Goal: Information Seeking & Learning: Check status

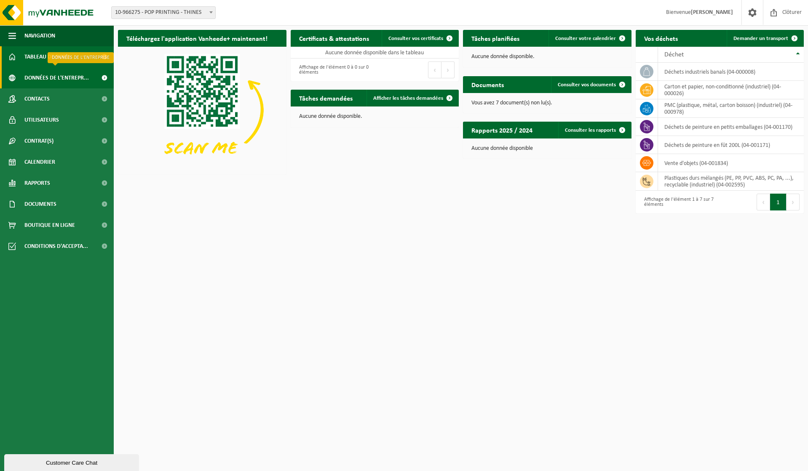
click at [72, 80] on span "Données de l'entrepr..." at bounding box center [56, 77] width 64 height 21
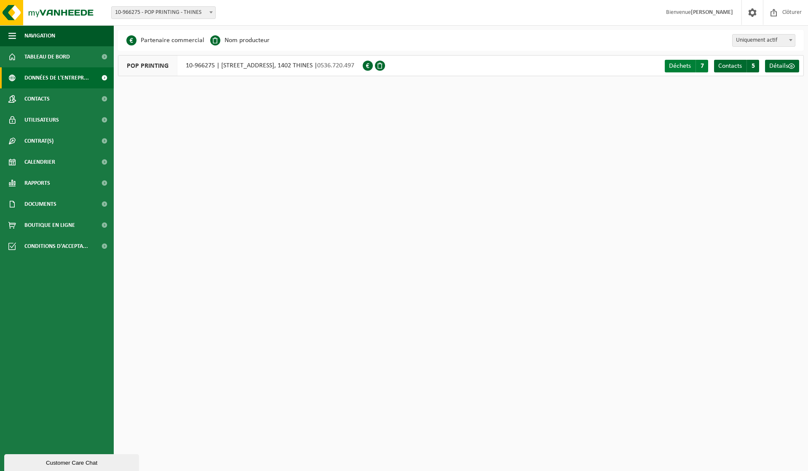
click at [677, 64] on span "Déchets" at bounding box center [680, 66] width 22 height 7
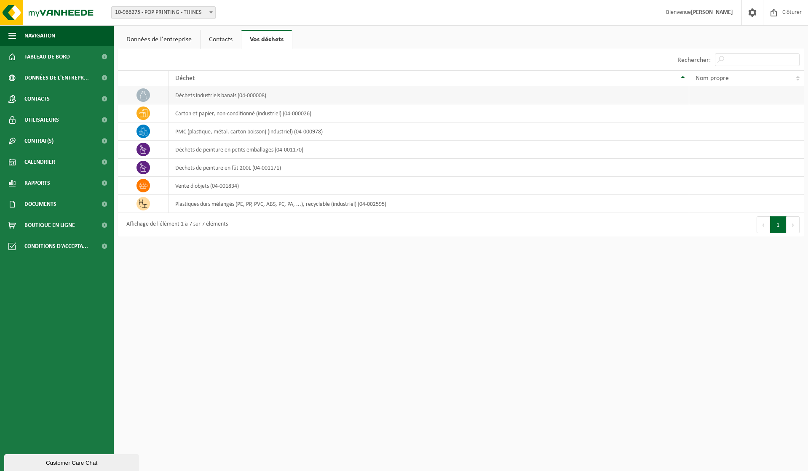
click at [208, 96] on td "déchets industriels banals (04-000008)" at bounding box center [429, 95] width 520 height 18
click at [210, 166] on td "déchets de peinture en fût 200L (04-001171)" at bounding box center [429, 168] width 520 height 18
click at [209, 184] on td "vente d'objets (04-001834)" at bounding box center [429, 186] width 520 height 18
click at [206, 206] on td "plastiques durs mélangés (PE, PP, PVC, ABS, PC, PA, ...), recyclable (industrie…" at bounding box center [429, 204] width 520 height 18
click at [207, 299] on html "Site: 10-966275 - POP PRINTING - THINES 10-966275 - POP PRINTING - THINES Bienv…" at bounding box center [404, 235] width 808 height 471
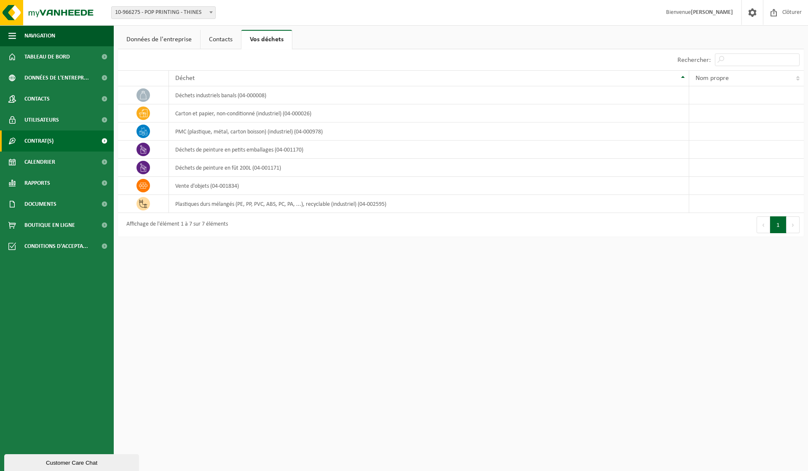
click at [52, 139] on span "Contrat(s)" at bounding box center [38, 141] width 29 height 21
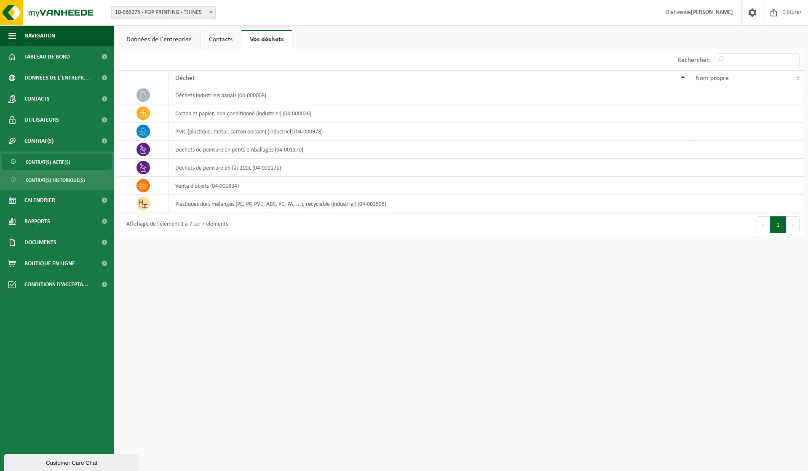
click at [56, 163] on span "Contrat(s) actif(s)" at bounding box center [48, 162] width 45 height 16
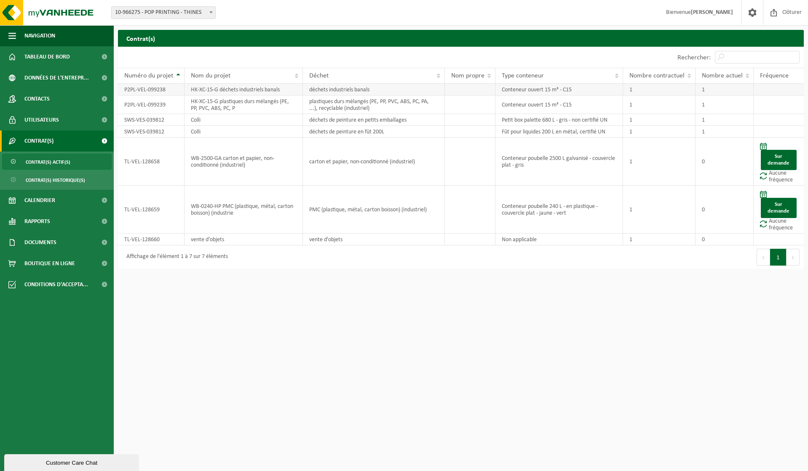
click at [156, 91] on td "P2PL-VEL-099238" at bounding box center [151, 90] width 67 height 12
drag, startPoint x: 165, startPoint y: 104, endPoint x: 122, endPoint y: 103, distance: 43.4
click at [122, 103] on td "P2PL-VEL-099239" at bounding box center [151, 105] width 67 height 19
drag, startPoint x: 139, startPoint y: 104, endPoint x: 145, endPoint y: 104, distance: 5.5
click at [139, 104] on td "P2PL-VEL-099239" at bounding box center [151, 105] width 67 height 19
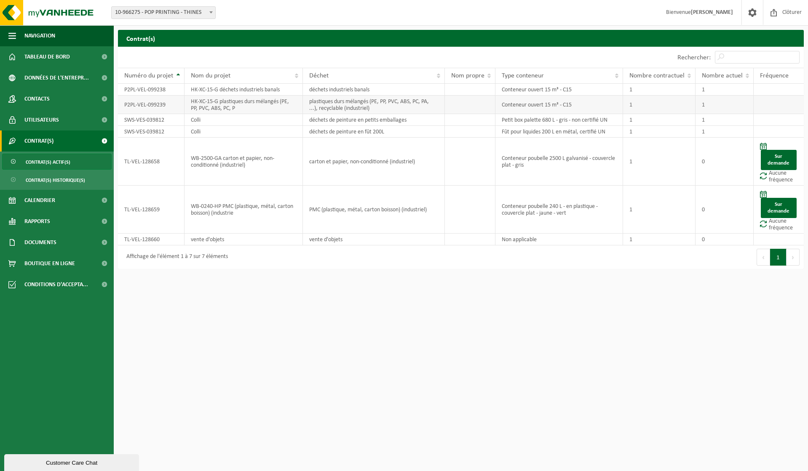
click at [143, 104] on td "P2PL-VEL-099239" at bounding box center [151, 105] width 67 height 19
click at [37, 460] on div "Customer Care Chat" at bounding box center [72, 463] width 122 height 6
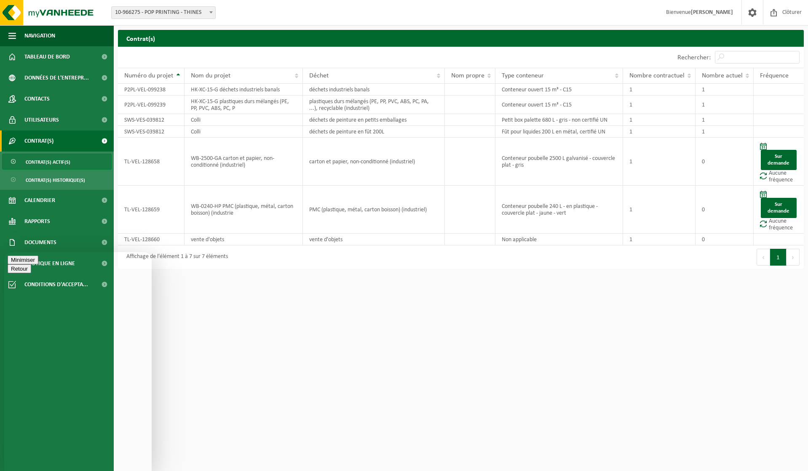
click at [38, 265] on button "Minimiser" at bounding box center [23, 260] width 31 height 9
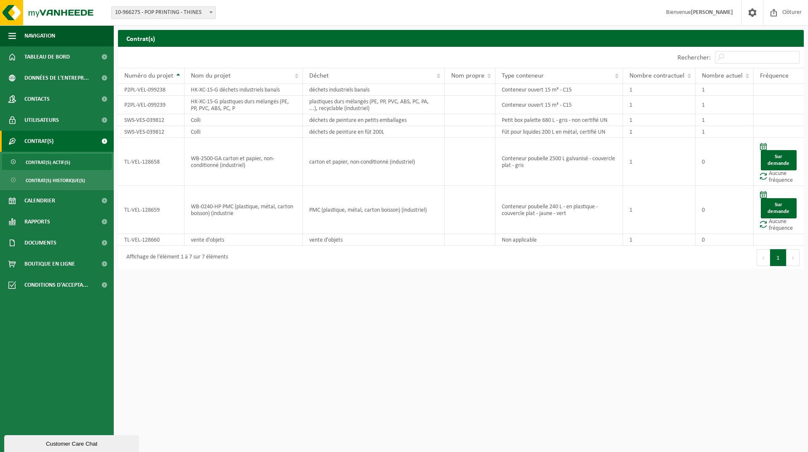
click at [288, 364] on html "Site: 10-966275 - POP PRINTING - THINES 10-966275 - POP PRINTING - THINES Bienv…" at bounding box center [404, 226] width 808 height 452
click at [240, 352] on html "Site: 10-966275 - POP PRINTING - THINES 10-966275 - POP PRINTING - THINES Bienv…" at bounding box center [404, 226] width 808 height 452
click at [530, 133] on td "Fût pour liquides 200 L en métal, certifié UN" at bounding box center [558, 132] width 127 height 12
drag, startPoint x: 516, startPoint y: 132, endPoint x: 594, endPoint y: 130, distance: 78.4
click at [594, 130] on td "Fût pour liquides 200 L en métal, certifié UN" at bounding box center [558, 132] width 127 height 12
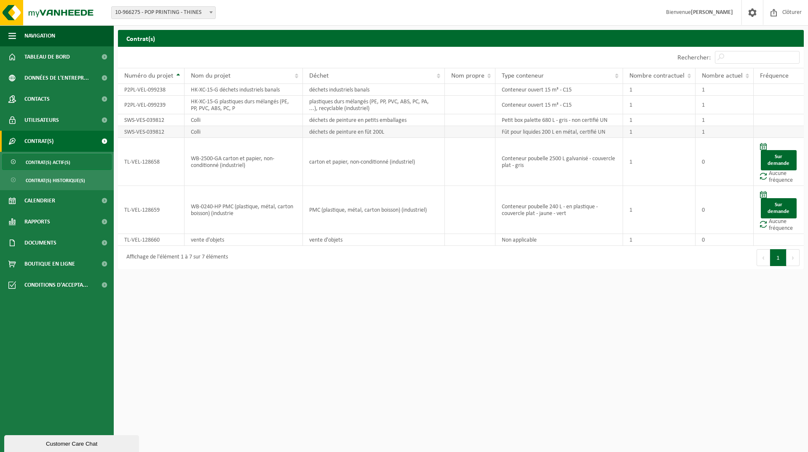
click at [596, 130] on td "Fût pour liquides 200 L en métal, certifié UN" at bounding box center [558, 132] width 127 height 12
drag, startPoint x: 605, startPoint y: 130, endPoint x: 561, endPoint y: 129, distance: 44.2
click at [561, 129] on td "Fût pour liquides 200 L en métal, certifié UN" at bounding box center [558, 132] width 127 height 12
drag, startPoint x: 386, startPoint y: 129, endPoint x: 314, endPoint y: 129, distance: 72.0
click at [314, 129] on td "déchets de peinture en fût 200L" at bounding box center [374, 132] width 142 height 12
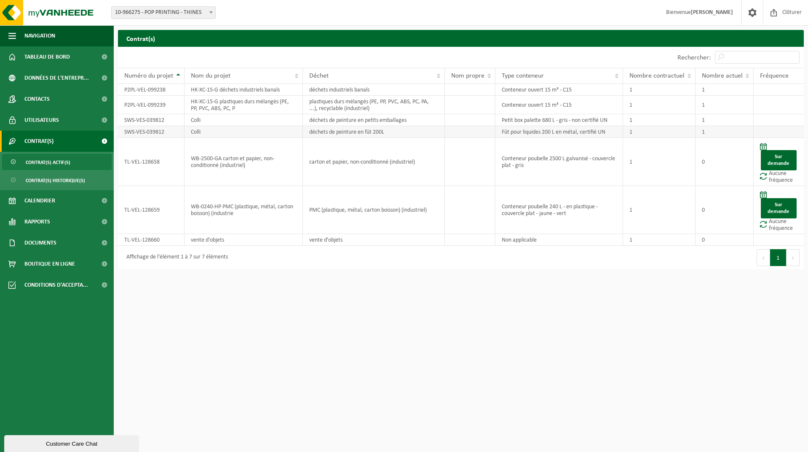
click at [316, 130] on td "déchets de peinture en fût 200L" at bounding box center [374, 132] width 142 height 12
click at [421, 131] on td "déchets de peinture en fût 200L" at bounding box center [374, 132] width 142 height 12
drag, startPoint x: 385, startPoint y: 130, endPoint x: 313, endPoint y: 129, distance: 72.1
click at [313, 129] on td "déchets de peinture en fût 200L" at bounding box center [374, 132] width 142 height 12
drag, startPoint x: 140, startPoint y: 130, endPoint x: 605, endPoint y: 130, distance: 465.6
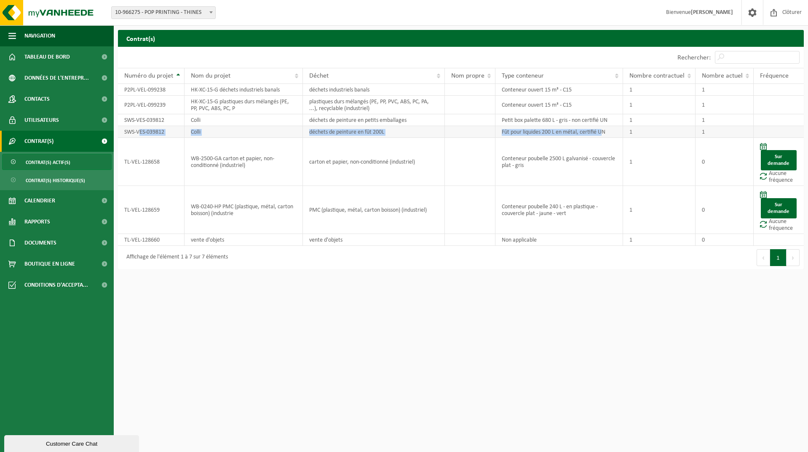
click at [605, 130] on tr "SWS-VES-039812 Colli déchets de peinture en fût 200L Fût pour liquides 200 L en…" at bounding box center [461, 132] width 686 height 12
click at [508, 323] on html "Site: 10-966275 - POP PRINTING - THINES 10-966275 - POP PRINTING - THINES Bienv…" at bounding box center [404, 226] width 808 height 452
click at [375, 108] on td "plastiques durs mélangés (PE, PP, PVC, ABS, PC, PA, ...), recyclable (industrie…" at bounding box center [374, 105] width 142 height 19
click at [359, 91] on td "déchets industriels banals" at bounding box center [374, 90] width 142 height 12
drag, startPoint x: 364, startPoint y: 88, endPoint x: 321, endPoint y: 87, distance: 42.6
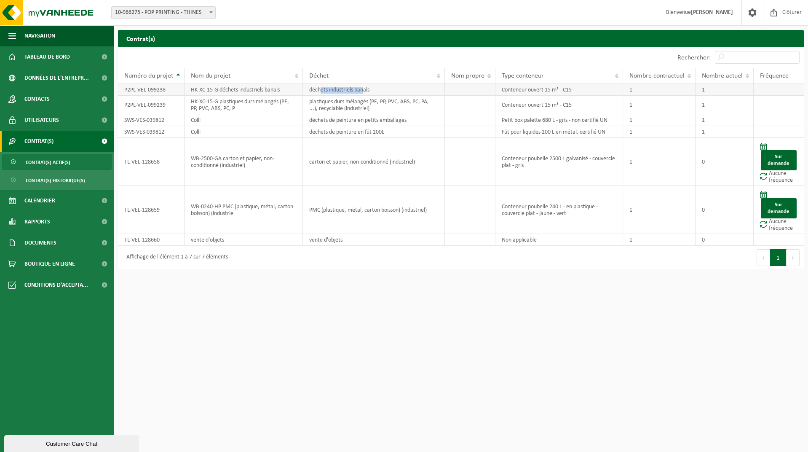
click at [321, 87] on td "déchets industriels banals" at bounding box center [374, 90] width 142 height 12
click at [323, 87] on td "déchets industriels banals" at bounding box center [374, 90] width 142 height 12
click at [168, 87] on td "P2PL-VEL-099238" at bounding box center [151, 90] width 67 height 12
click at [161, 91] on td "P2PL-VEL-099238" at bounding box center [151, 90] width 67 height 12
click at [155, 101] on td "P2PL-VEL-099239" at bounding box center [151, 105] width 67 height 19
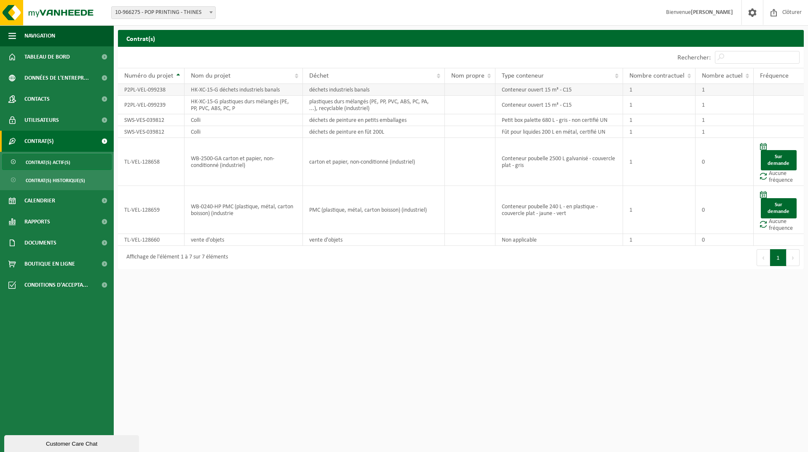
click at [773, 91] on td at bounding box center [779, 90] width 50 height 12
click at [765, 89] on td at bounding box center [779, 90] width 50 height 12
click at [731, 92] on td "1" at bounding box center [725, 90] width 58 height 12
click at [711, 88] on td "1" at bounding box center [725, 90] width 58 height 12
click at [780, 91] on td at bounding box center [779, 90] width 50 height 12
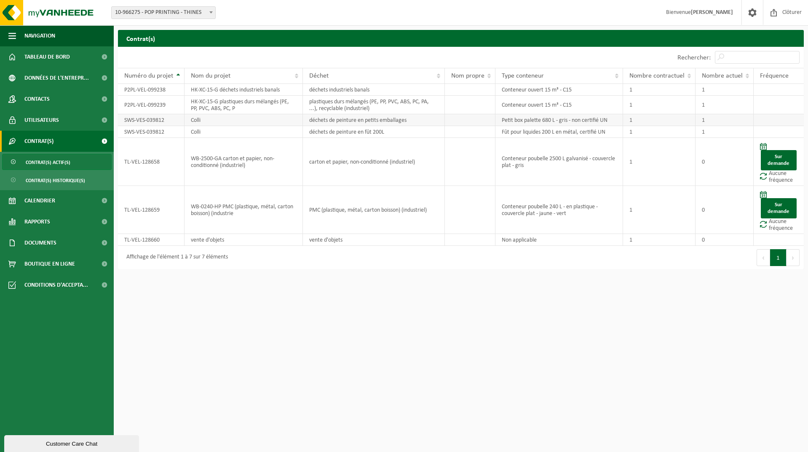
click at [775, 122] on td at bounding box center [779, 120] width 50 height 12
click at [775, 134] on td at bounding box center [779, 132] width 50 height 12
click at [477, 369] on html "Site: 10-966275 - POP PRINTING - THINES 10-966275 - POP PRINTING - THINES Bienv…" at bounding box center [404, 226] width 808 height 452
